Goal: Check status: Check status

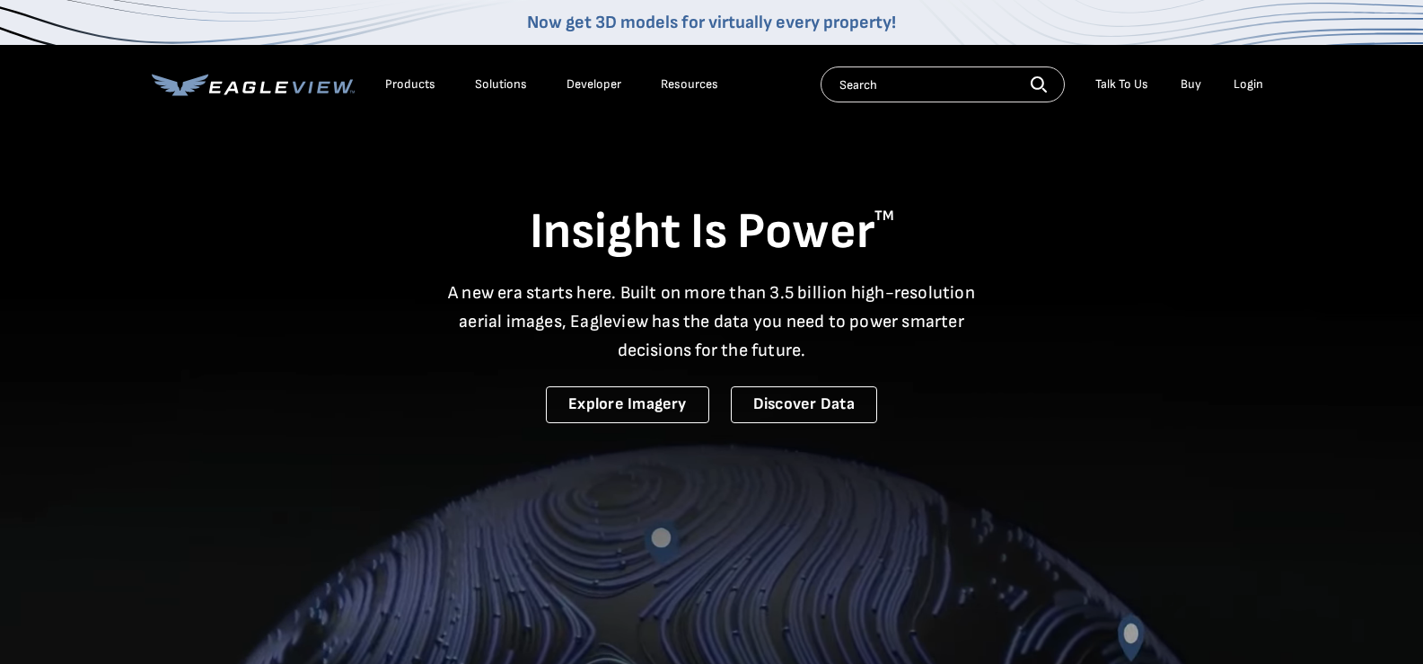
click at [1245, 83] on div "Login" at bounding box center [1249, 84] width 30 height 16
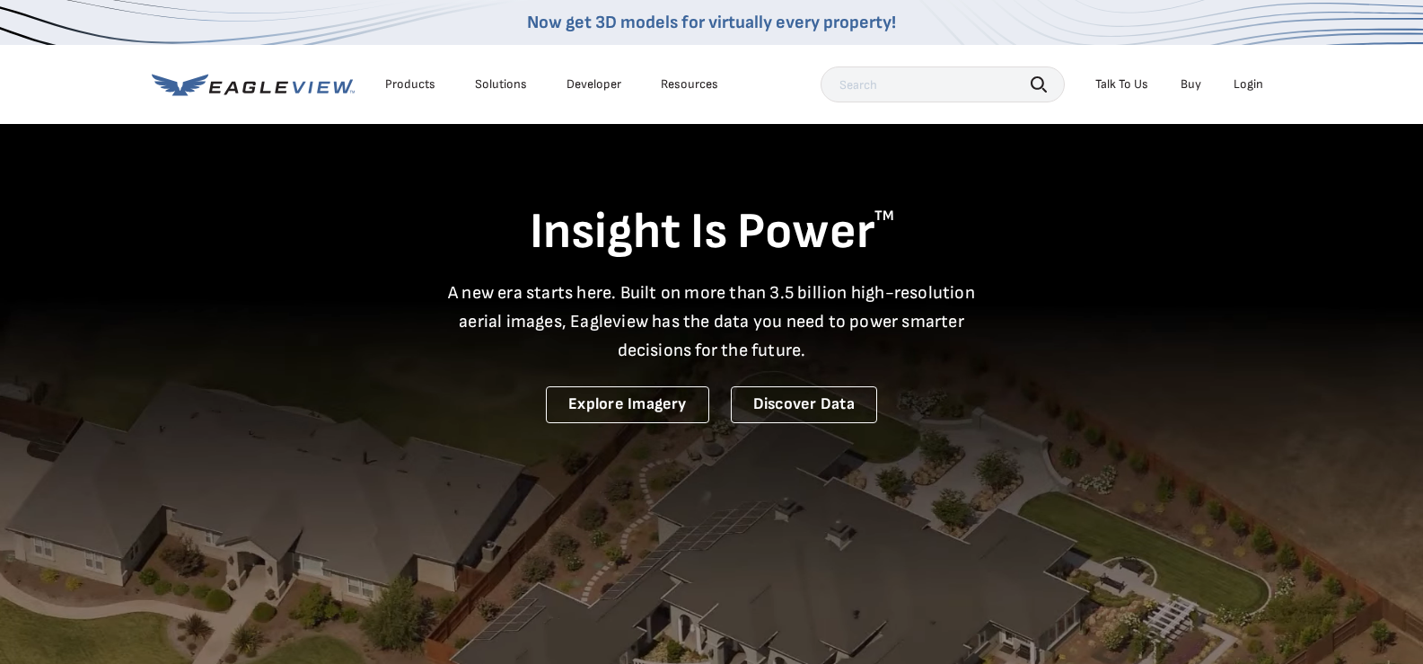
click at [1250, 85] on div "Login" at bounding box center [1249, 84] width 30 height 16
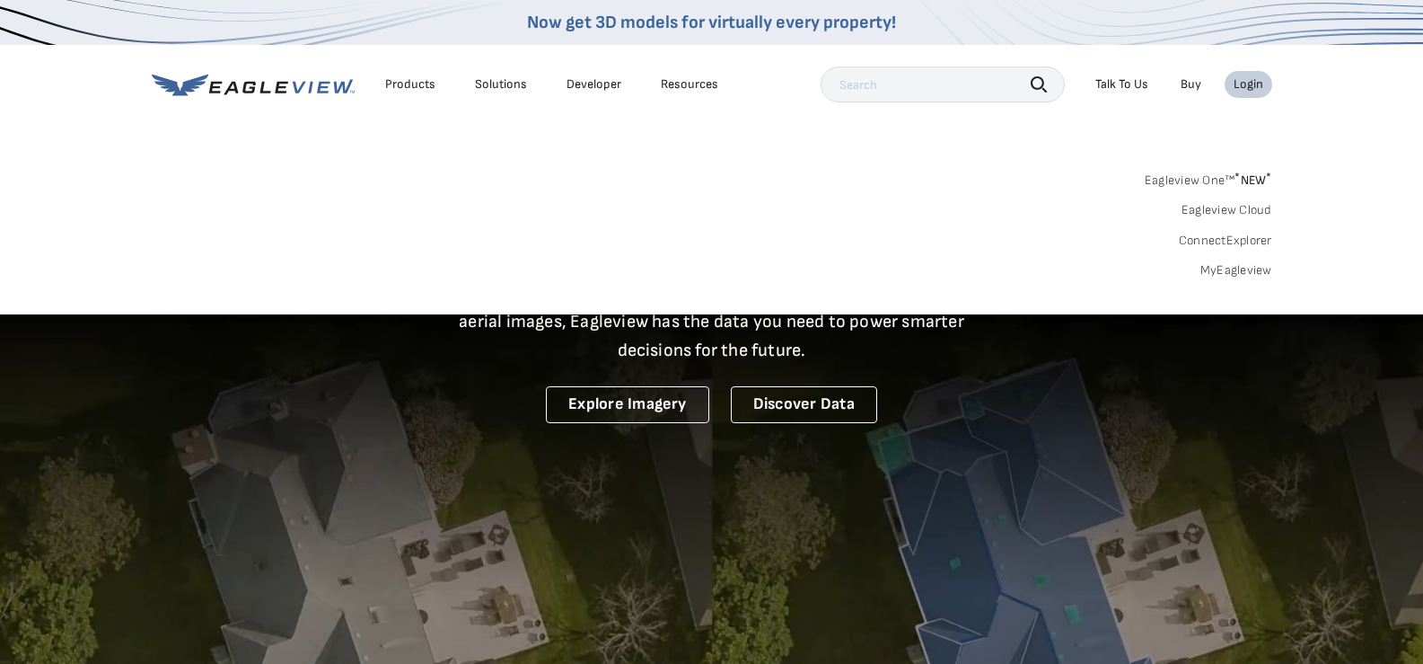
click at [1245, 265] on link "MyEagleview" at bounding box center [1237, 270] width 72 height 16
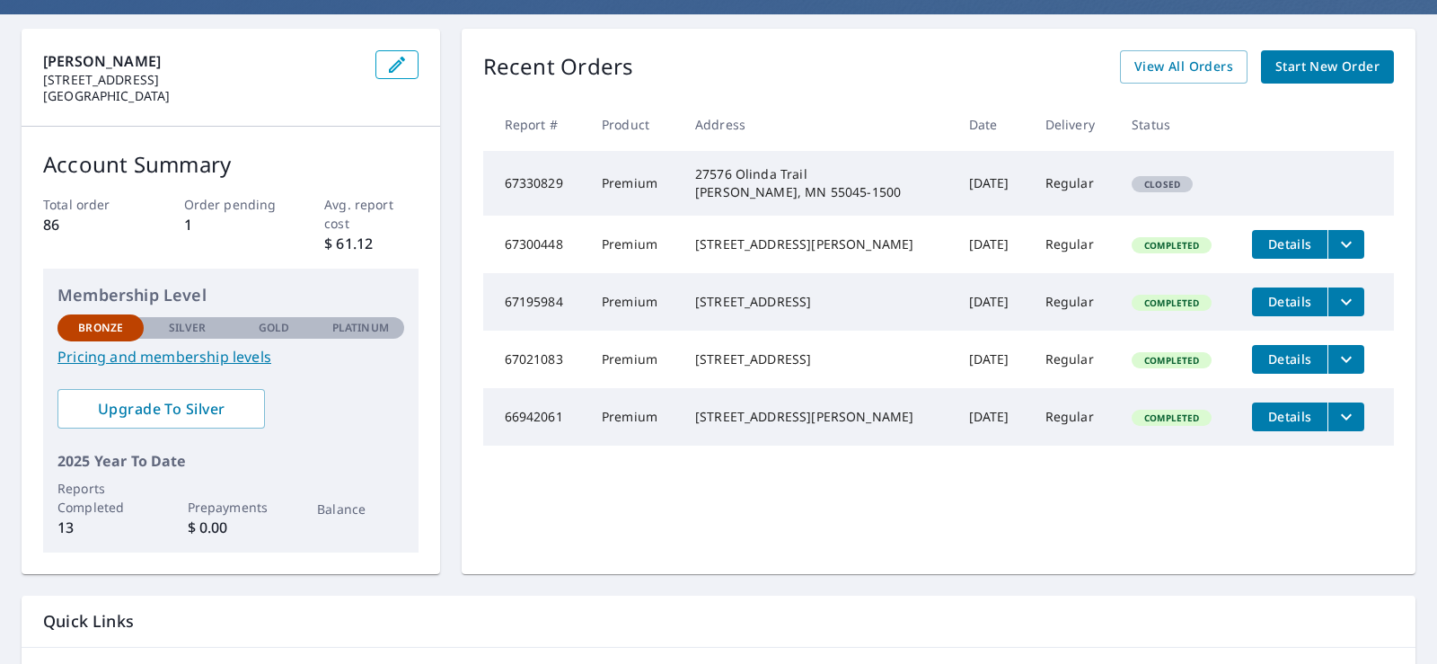
scroll to position [180, 0]
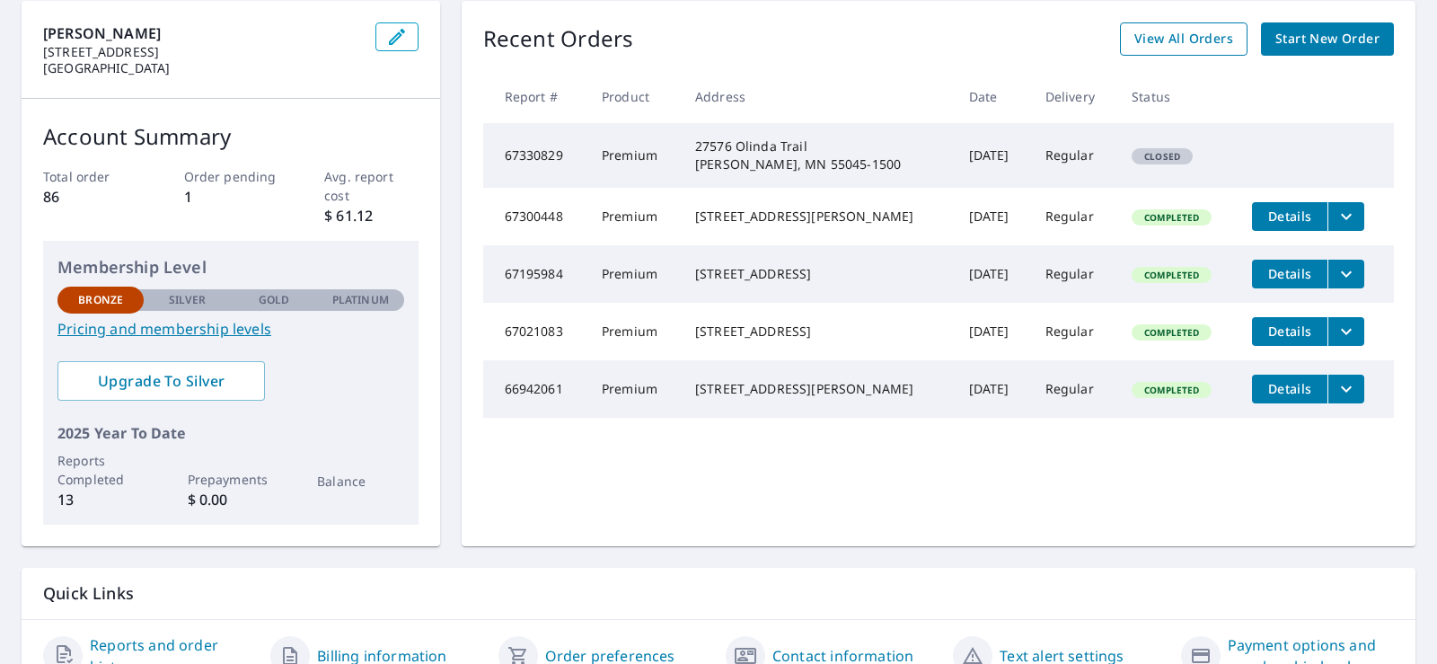
click at [1178, 48] on span "View All Orders" at bounding box center [1183, 39] width 99 height 22
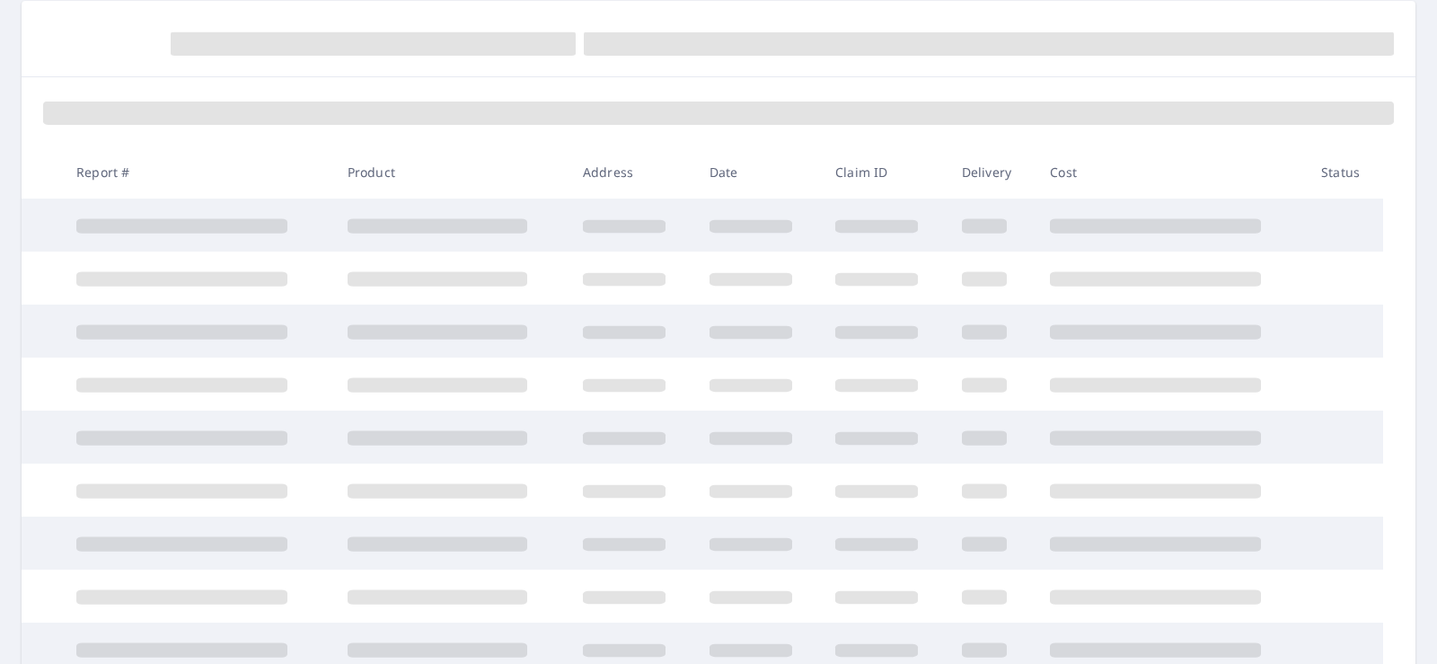
scroll to position [180, 0]
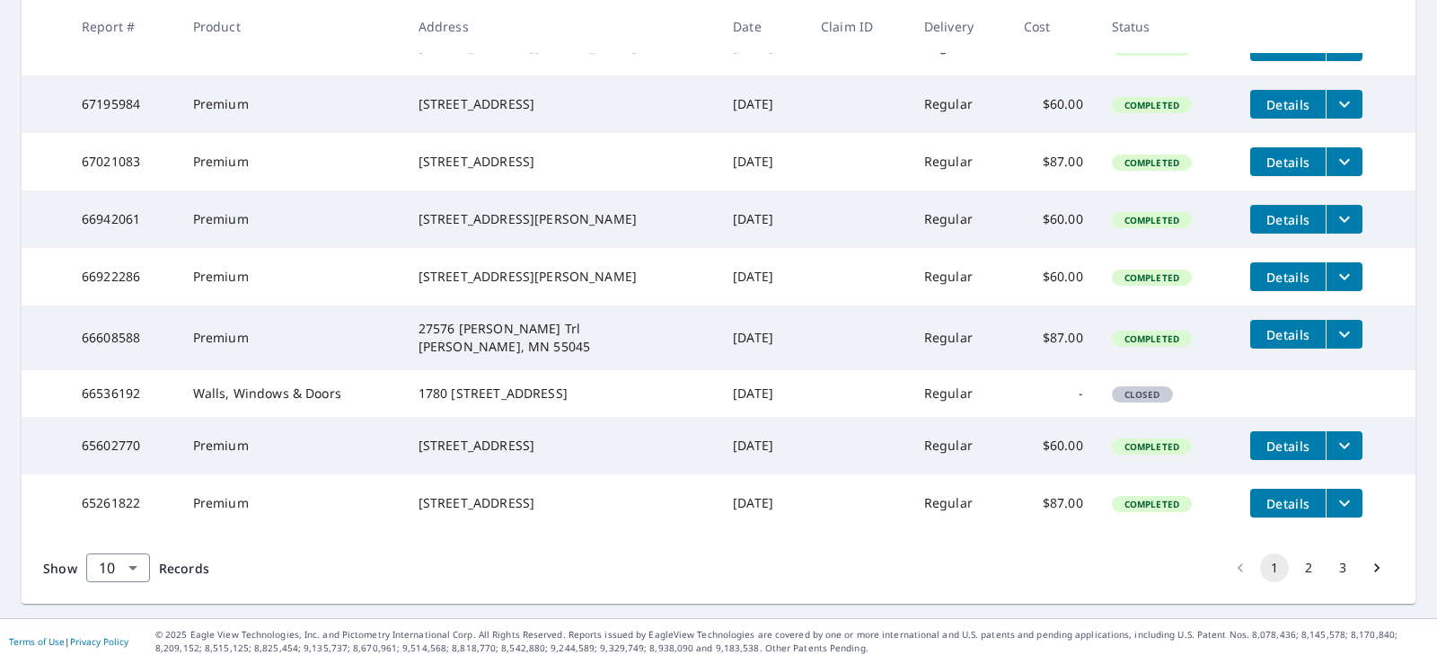
scroll to position [513, 0]
click at [1294, 571] on button "2" at bounding box center [1308, 567] width 29 height 29
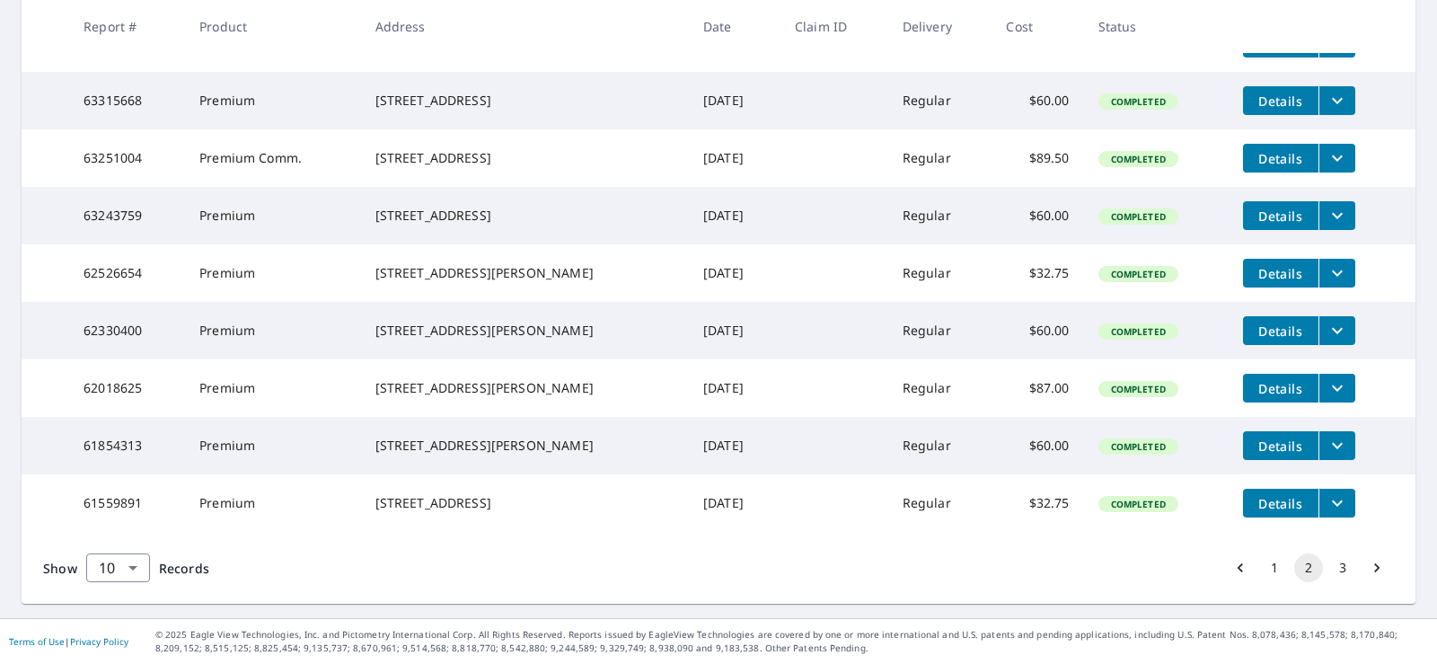
scroll to position [545, 0]
click at [1329, 570] on button "3" at bounding box center [1342, 567] width 29 height 29
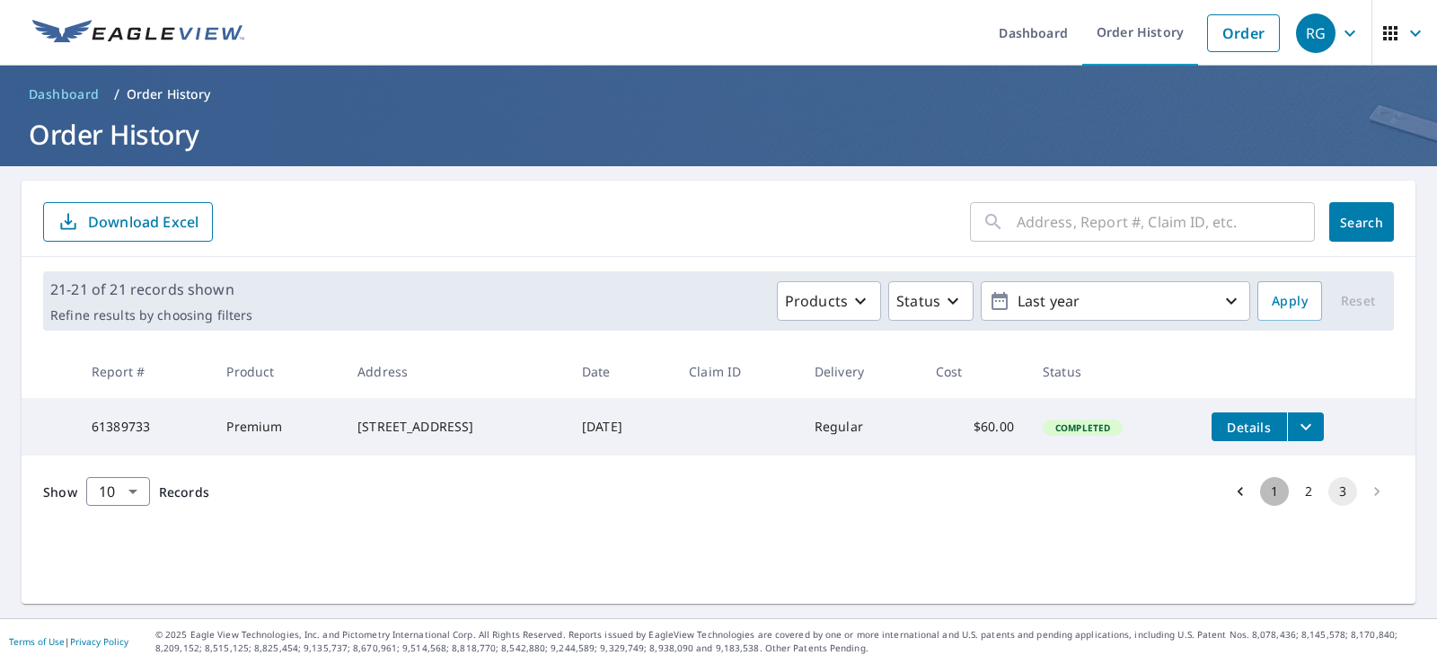
click at [1260, 499] on button "1" at bounding box center [1274, 491] width 29 height 29
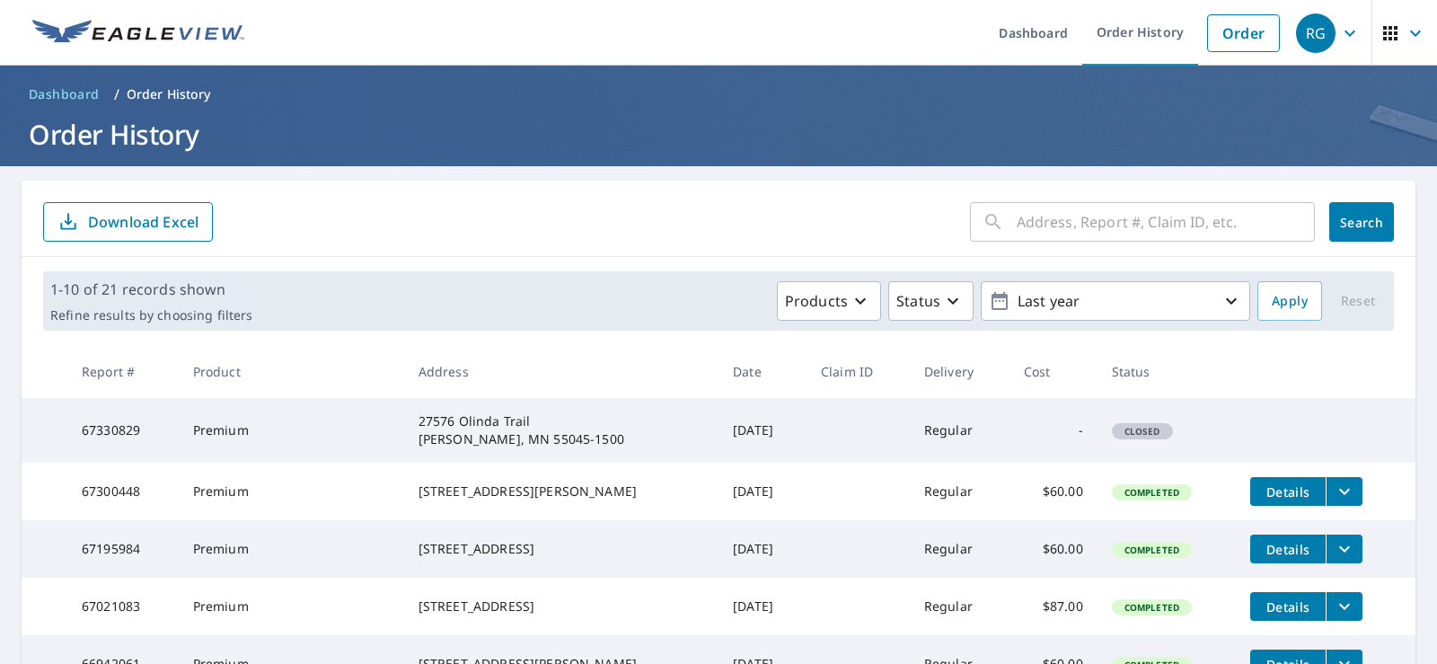
click at [487, 432] on div "27576 Olinda Trail Lindstrom, MN 55045-1500" at bounding box center [561, 430] width 286 height 36
click at [991, 232] on div "​" at bounding box center [1142, 222] width 345 height 40
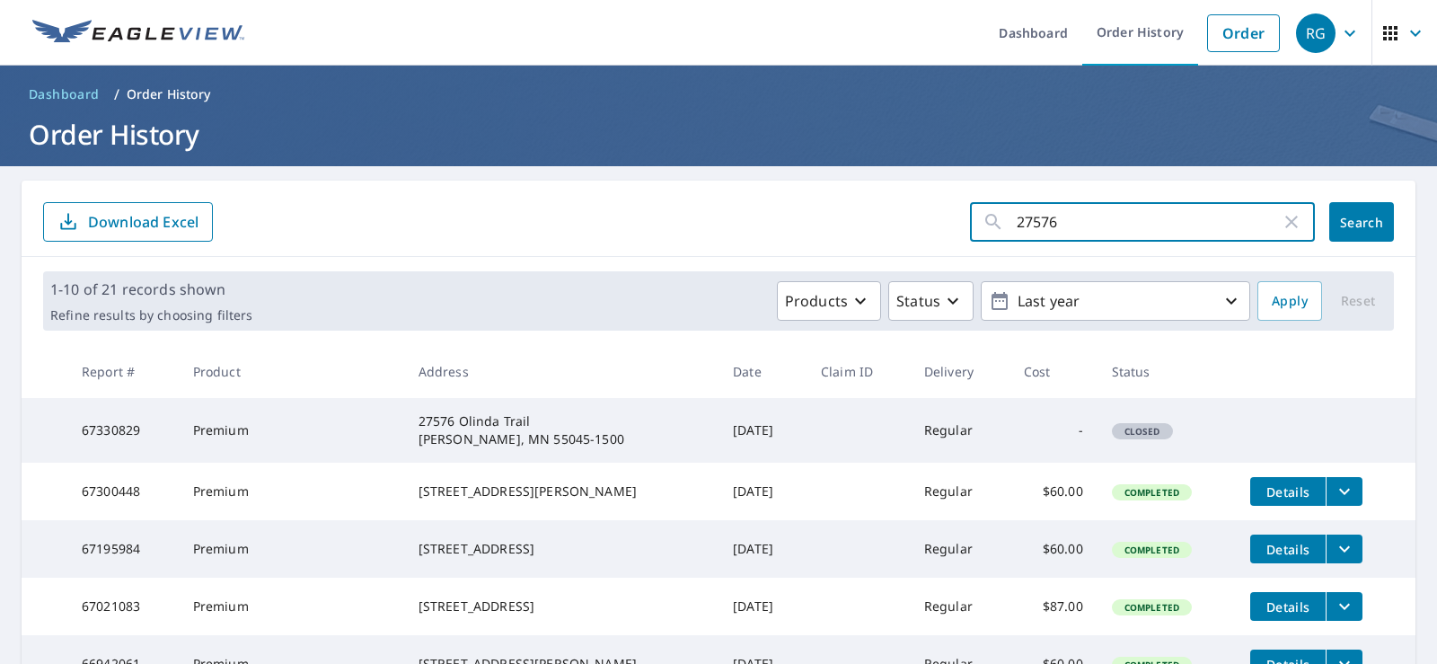
type input "27576"
click at [1346, 224] on span "Search" at bounding box center [1361, 222] width 36 height 17
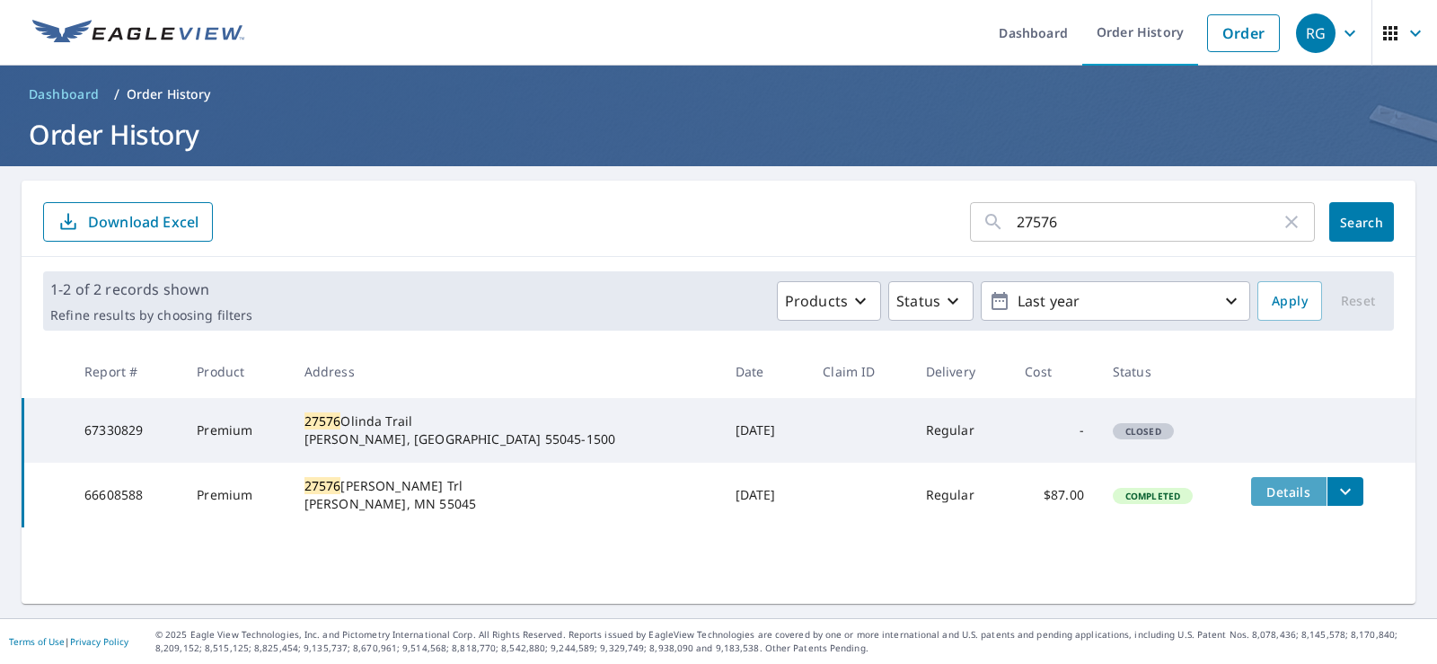
click at [1262, 498] on span "Details" at bounding box center [1289, 491] width 54 height 17
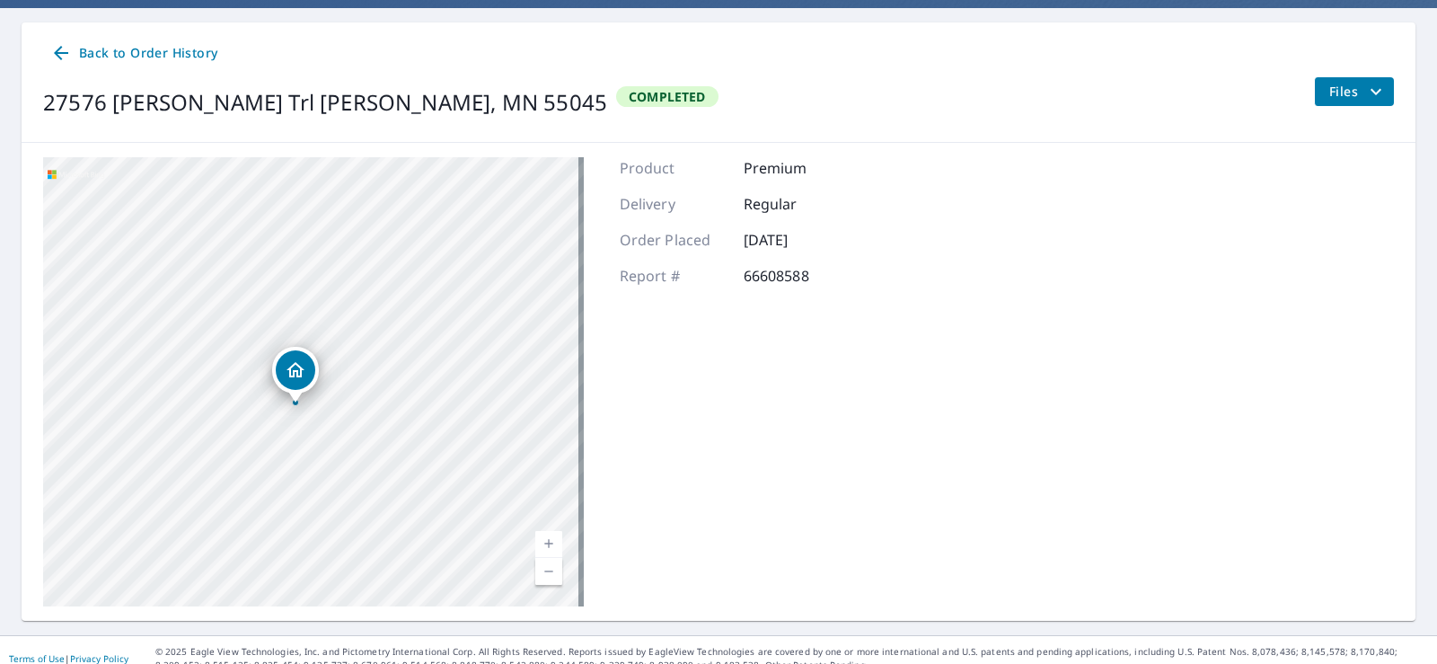
scroll to position [175, 0]
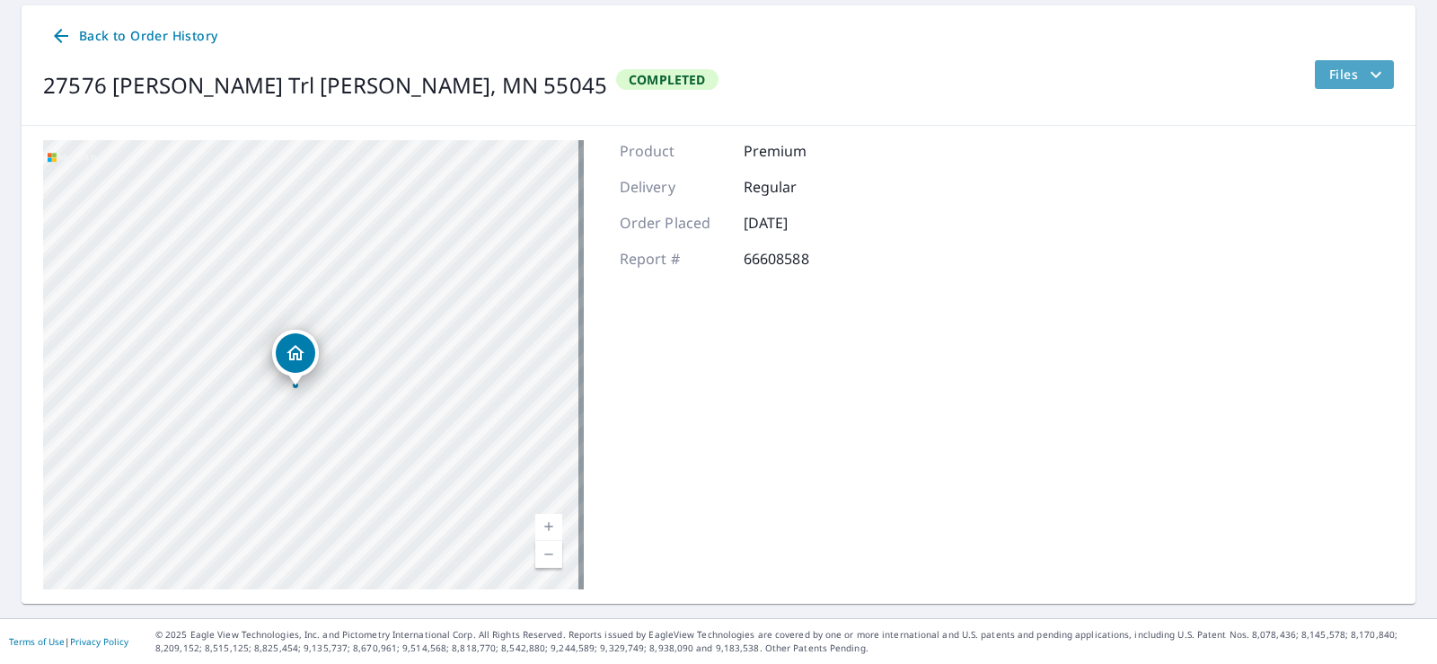
click at [1346, 71] on span "Files" at bounding box center [1357, 75] width 57 height 22
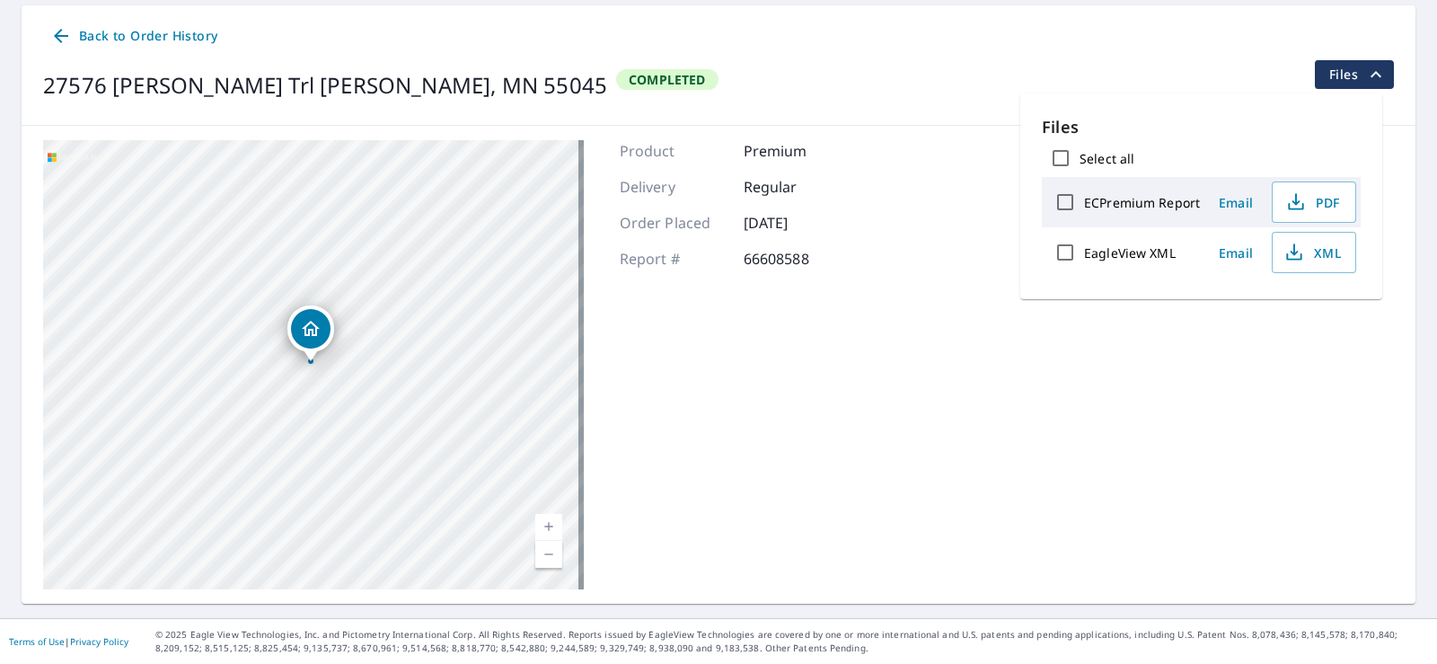
click at [904, 379] on div "27576 Olinda Trl Lindstrom, MN 55045 Aerial Road A standard road map Aerial A d…" at bounding box center [719, 365] width 1394 height 478
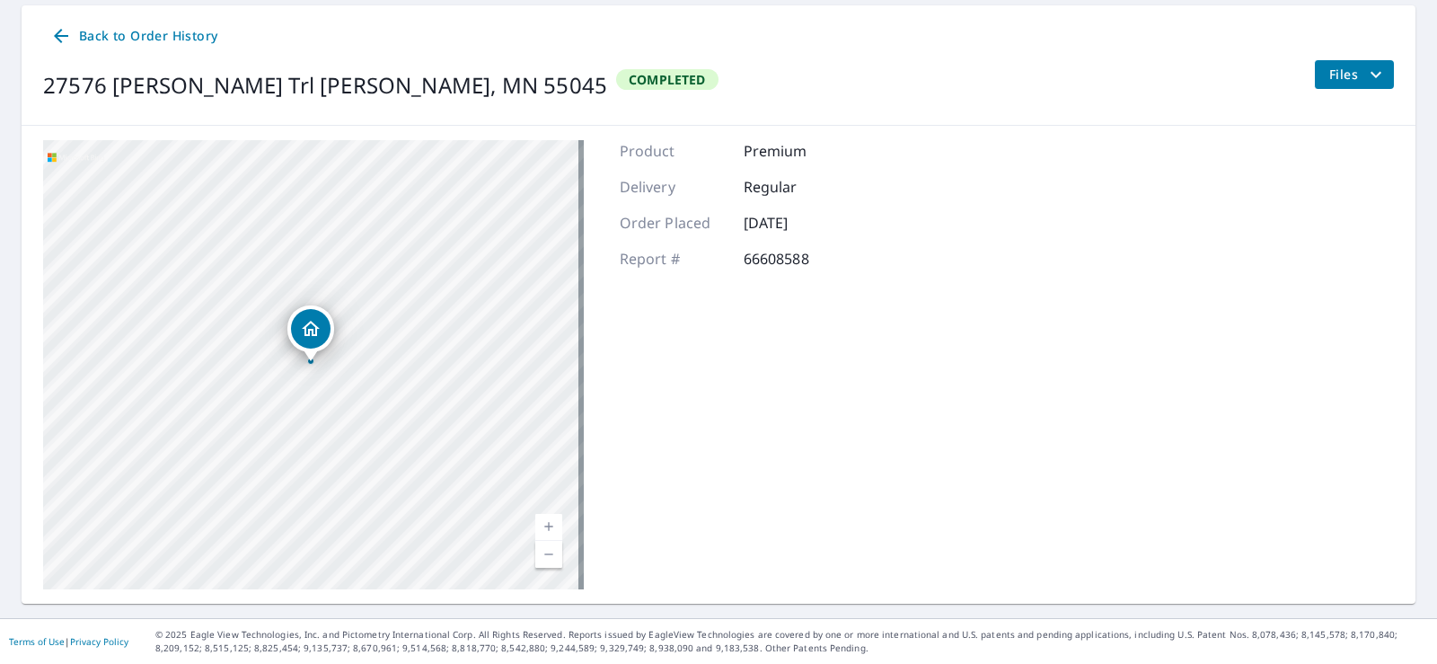
drag, startPoint x: 237, startPoint y: 235, endPoint x: 235, endPoint y: 225, distance: 10.0
click at [238, 233] on div "27576 Olinda Trl Lindstrom, MN 55045" at bounding box center [313, 364] width 541 height 449
drag, startPoint x: 241, startPoint y: 228, endPoint x: 304, endPoint y: 340, distance: 128.7
click at [304, 340] on div "27576 Olinda Trl Lindstrom, MN 55045" at bounding box center [313, 364] width 541 height 449
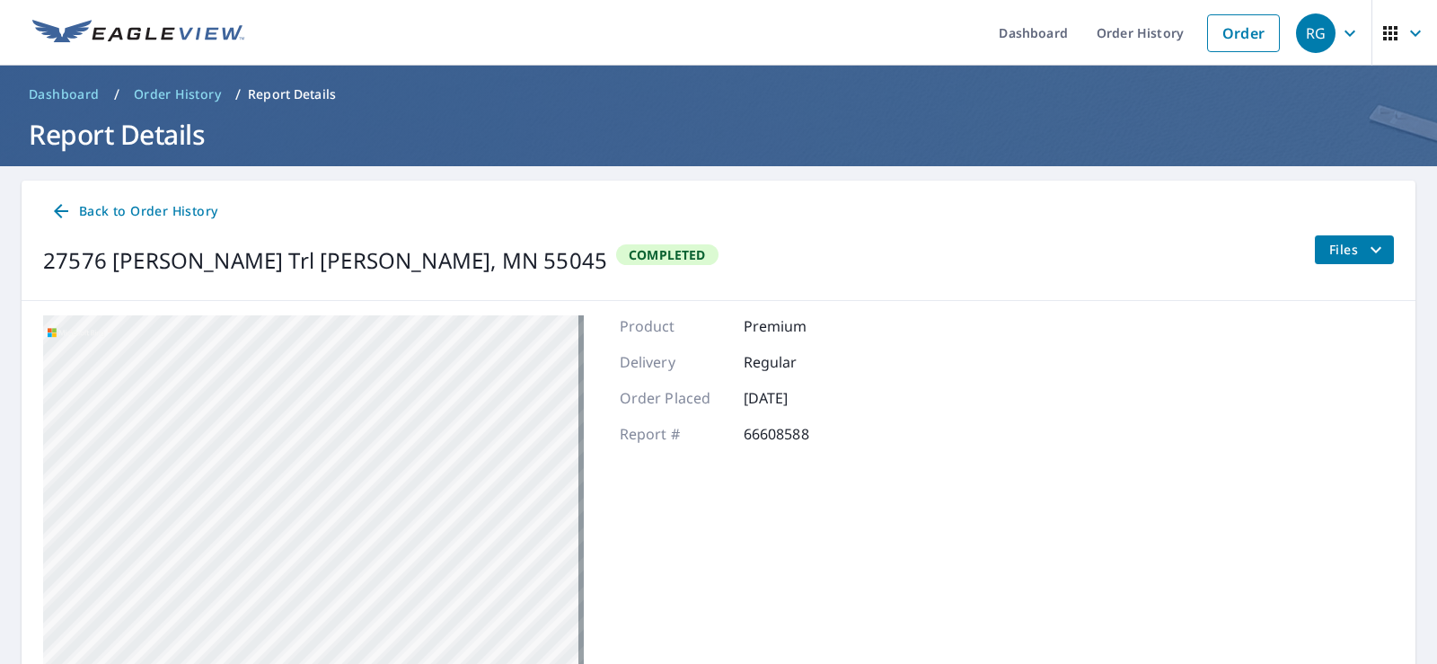
click at [295, 91] on p "Report Details" at bounding box center [292, 94] width 88 height 18
click at [117, 207] on span "Back to Order History" at bounding box center [133, 211] width 167 height 22
